Goal: Navigation & Orientation: Find specific page/section

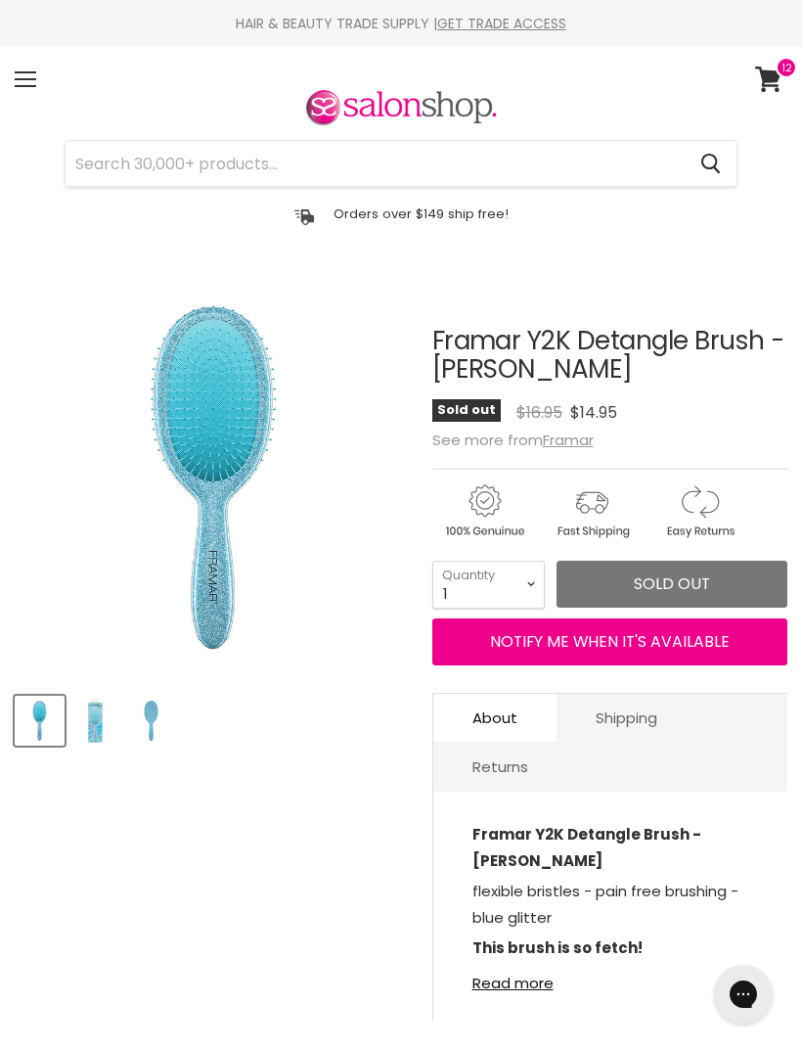
click at [559, 435] on u "Framar" at bounding box center [568, 440] width 51 height 21
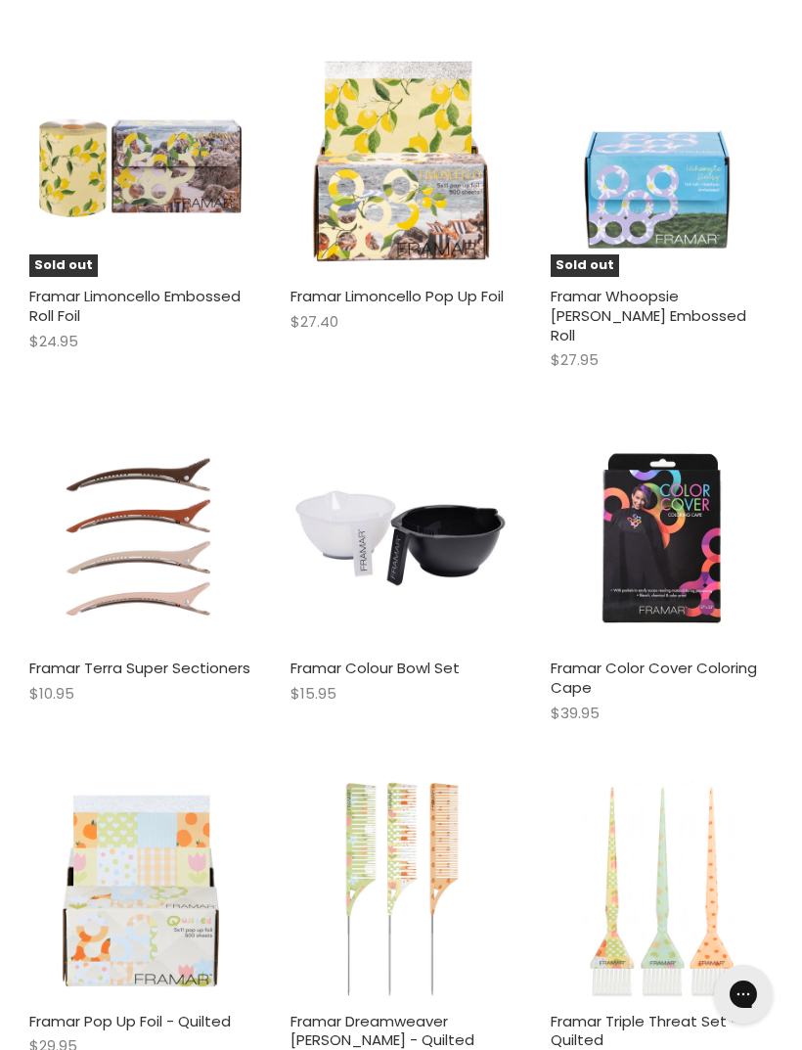
scroll to position [4041, 0]
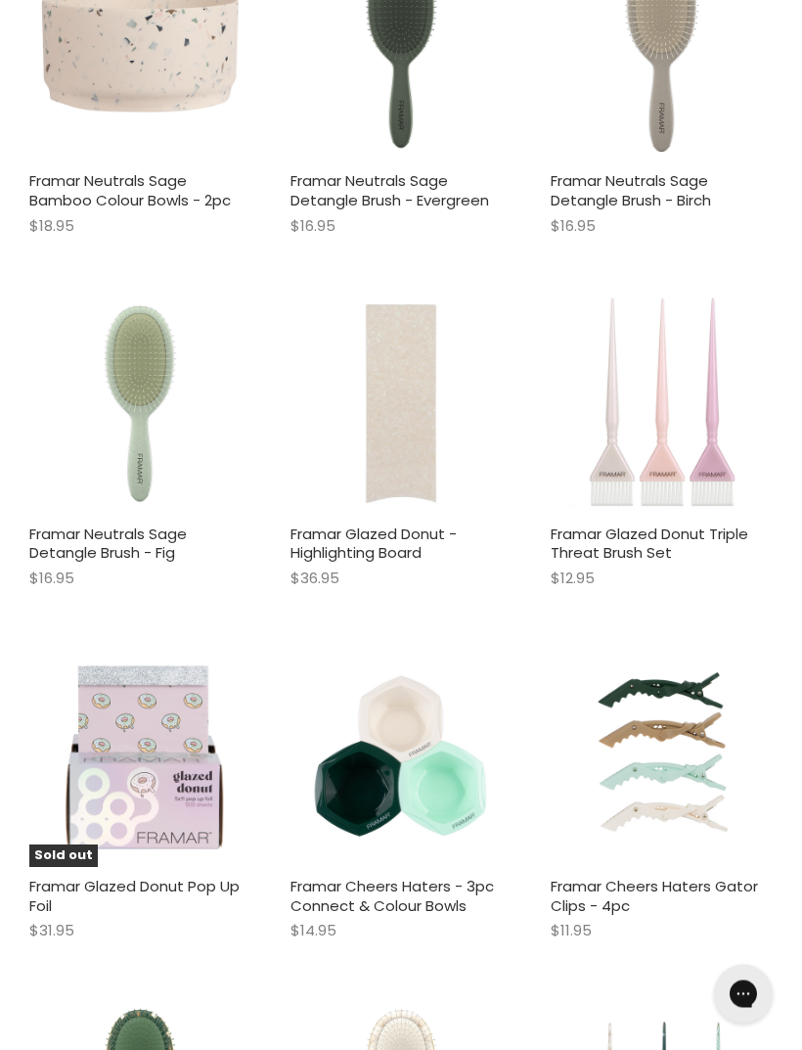
scroll to position [9340, 0]
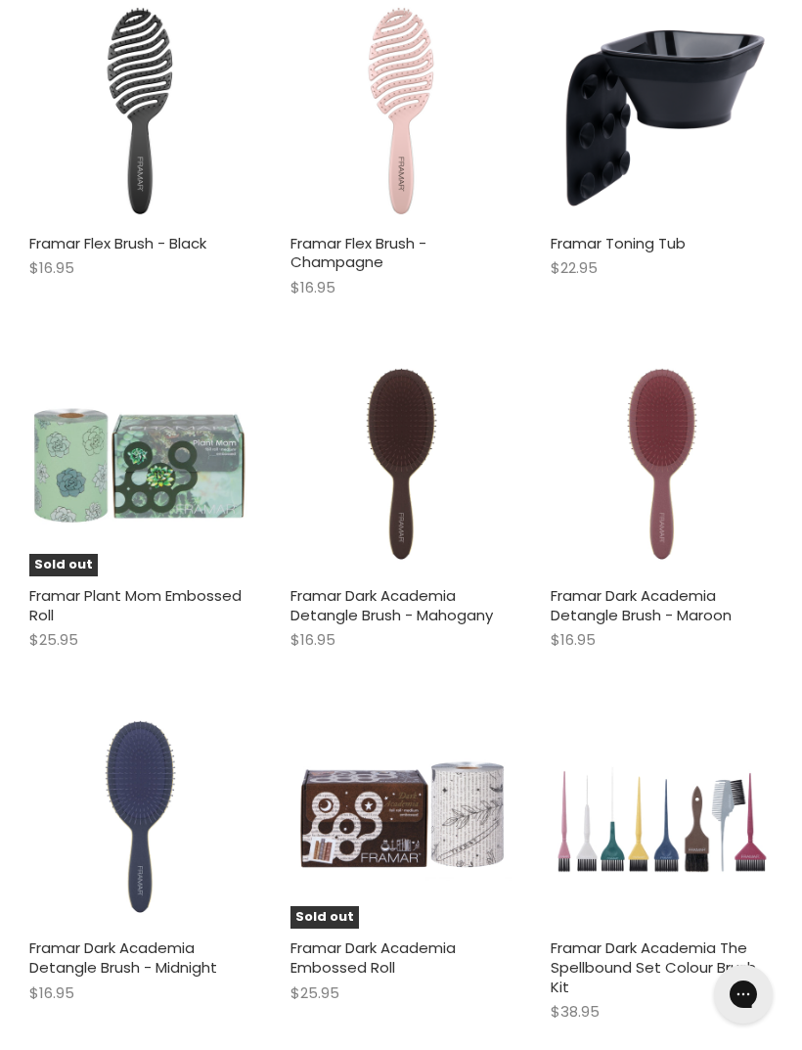
scroll to position [6418, 0]
